Goal: Check status: Check status

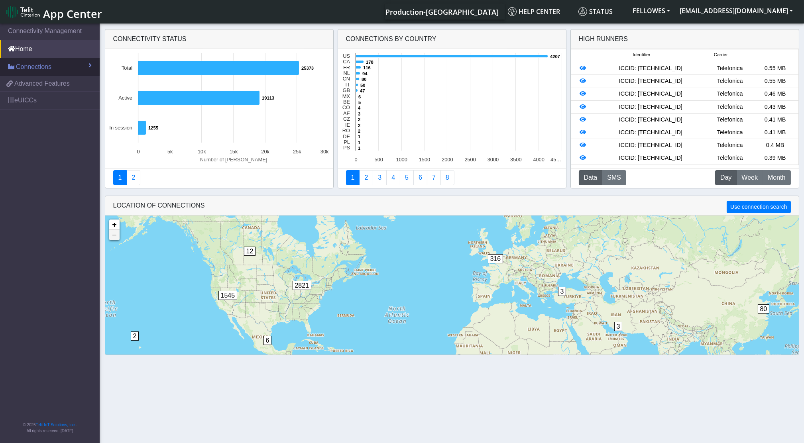
click at [49, 69] on span "Connections" at bounding box center [33, 67] width 35 height 10
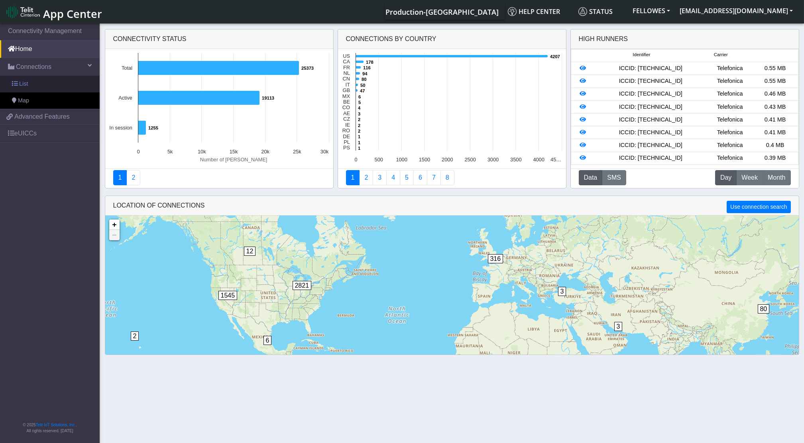
click at [55, 80] on link "List" at bounding box center [50, 84] width 100 height 17
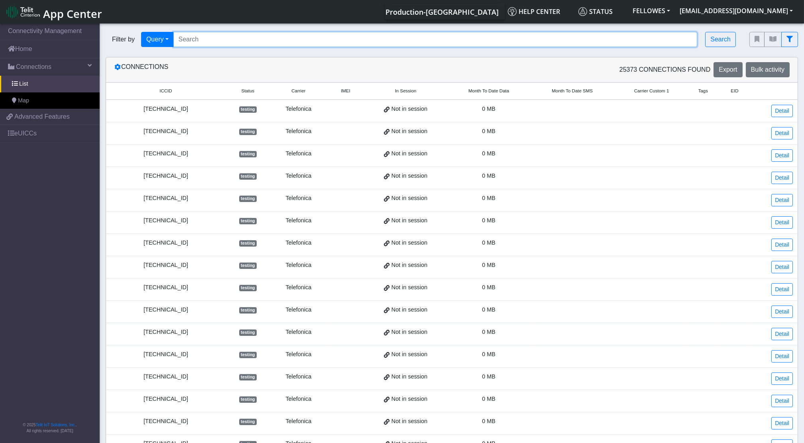
click at [185, 38] on input "Search..." at bounding box center [435, 39] width 524 height 15
type input "353141288040764"
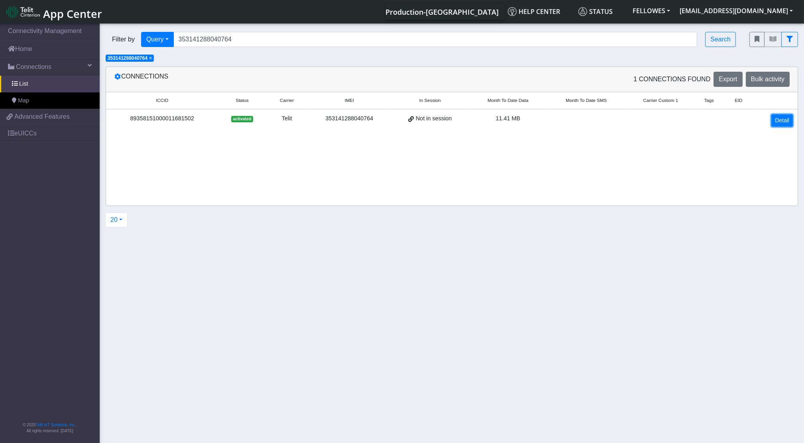
click at [782, 120] on link "Detail" at bounding box center [782, 120] width 22 height 12
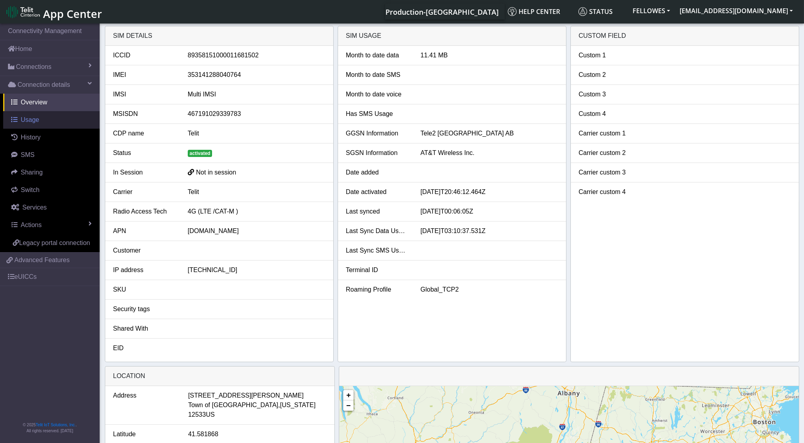
click at [40, 122] on link "Usage" at bounding box center [51, 120] width 96 height 18
